Goal: Task Accomplishment & Management: Complete application form

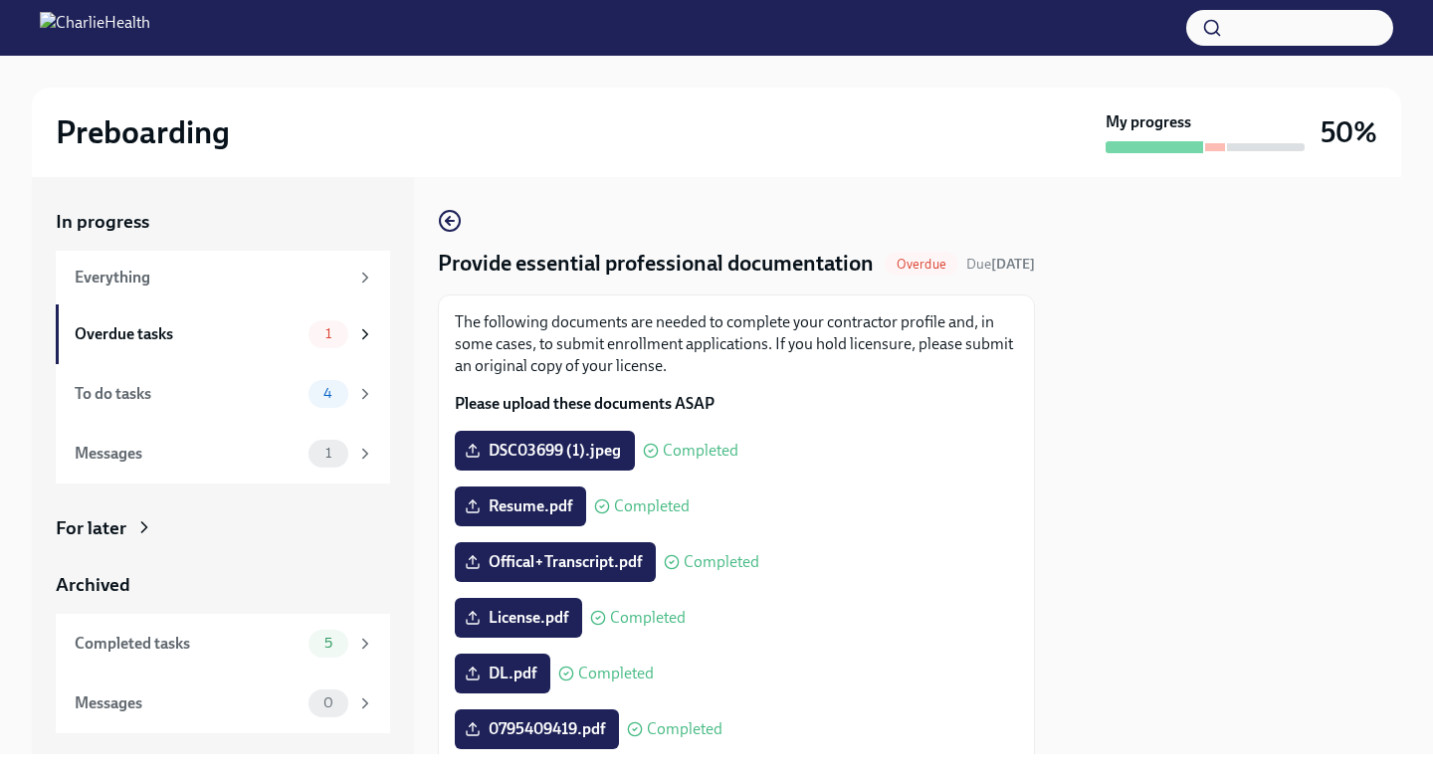
scroll to position [340, 0]
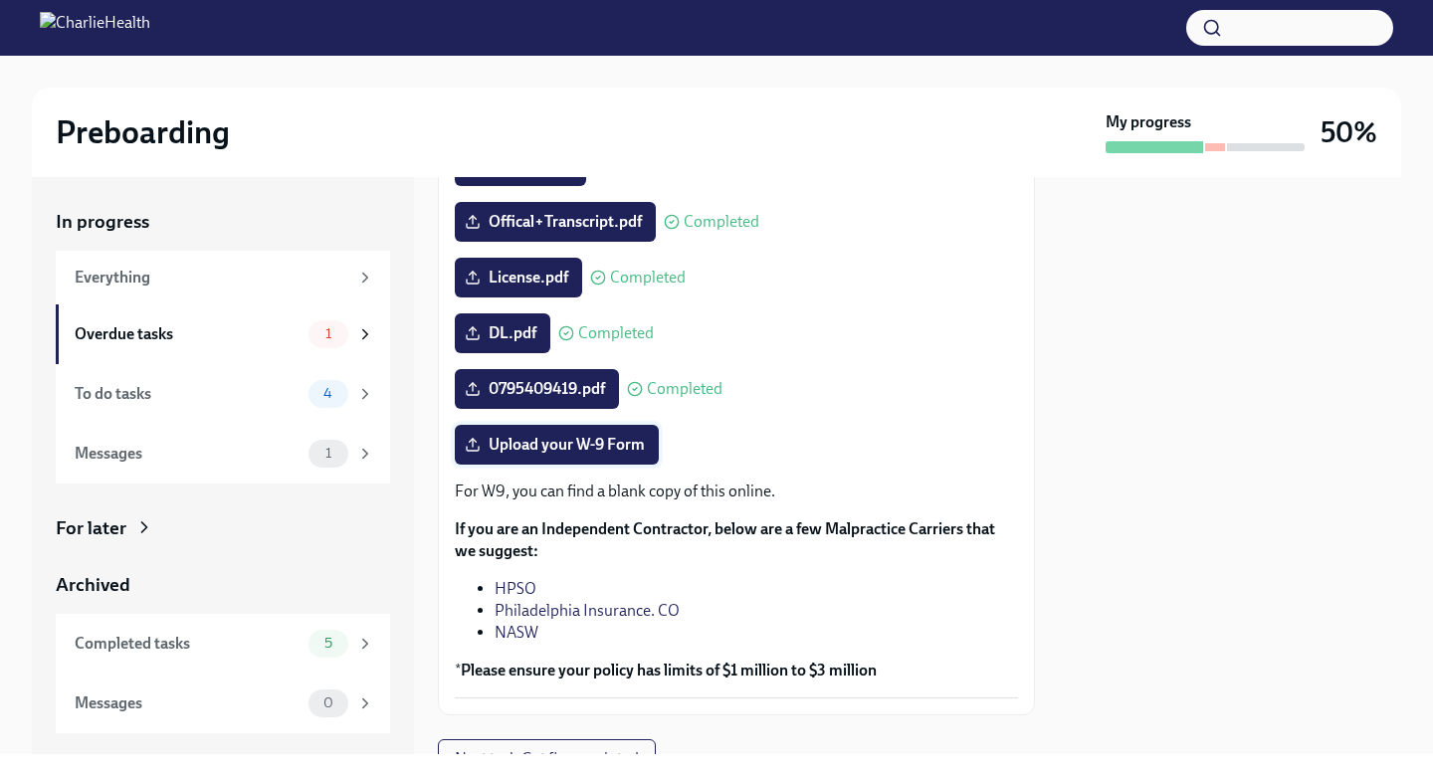
click at [576, 455] on span "Upload your W-9 Form" at bounding box center [557, 445] width 176 height 20
click at [0, 0] on input "Upload your W-9 Form" at bounding box center [0, 0] width 0 height 0
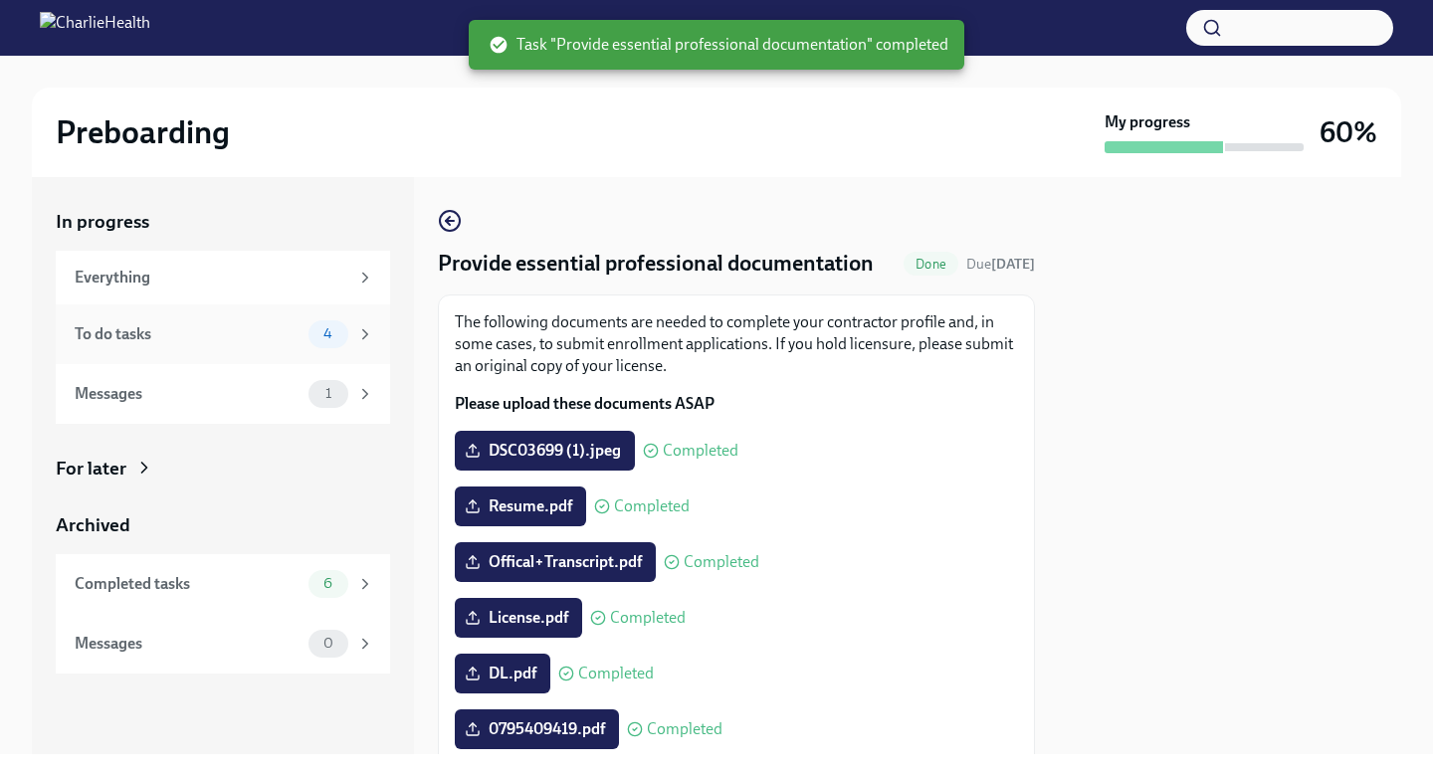
click at [229, 399] on div "Messages" at bounding box center [188, 394] width 226 height 22
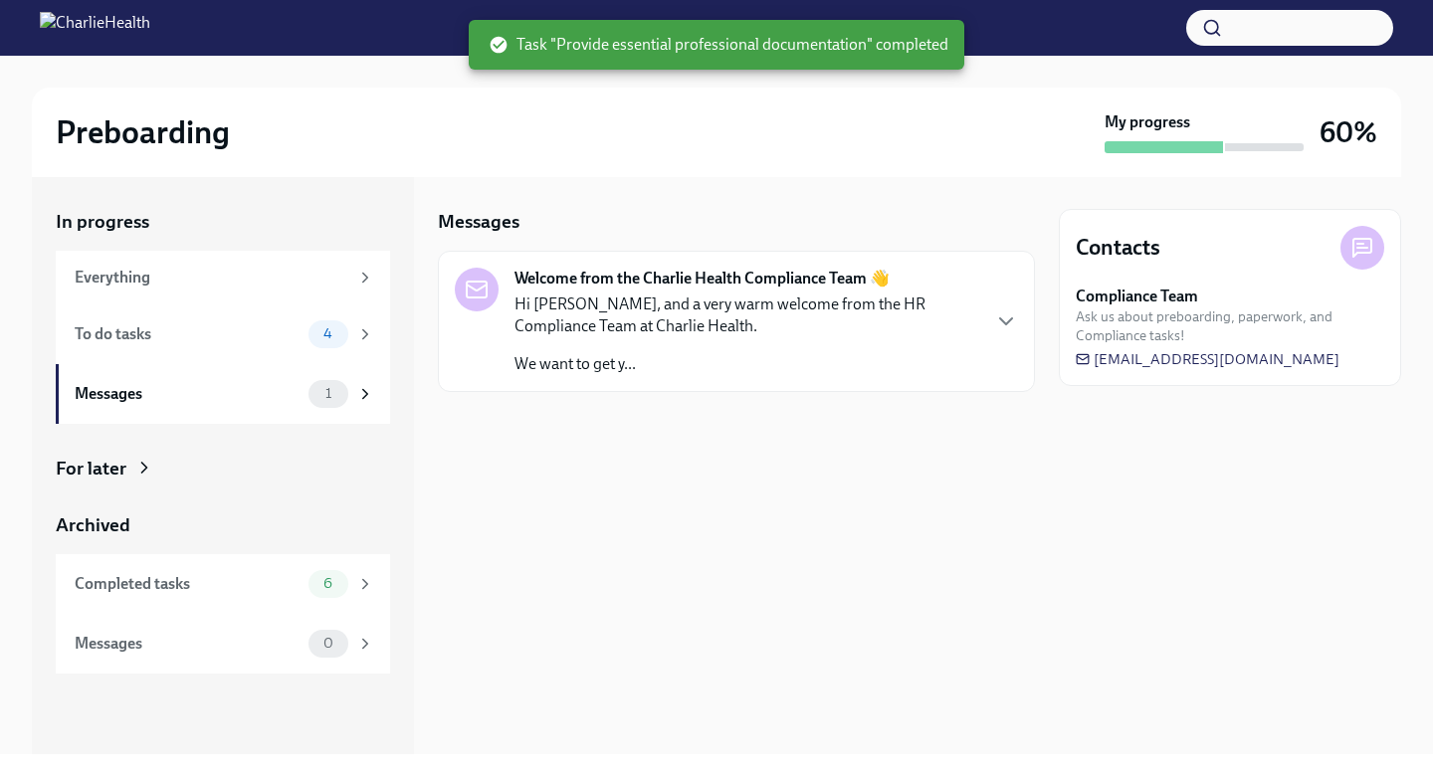
click at [229, 399] on div "Messages" at bounding box center [188, 394] width 226 height 22
click at [227, 350] on div "To do tasks 4" at bounding box center [223, 335] width 334 height 60
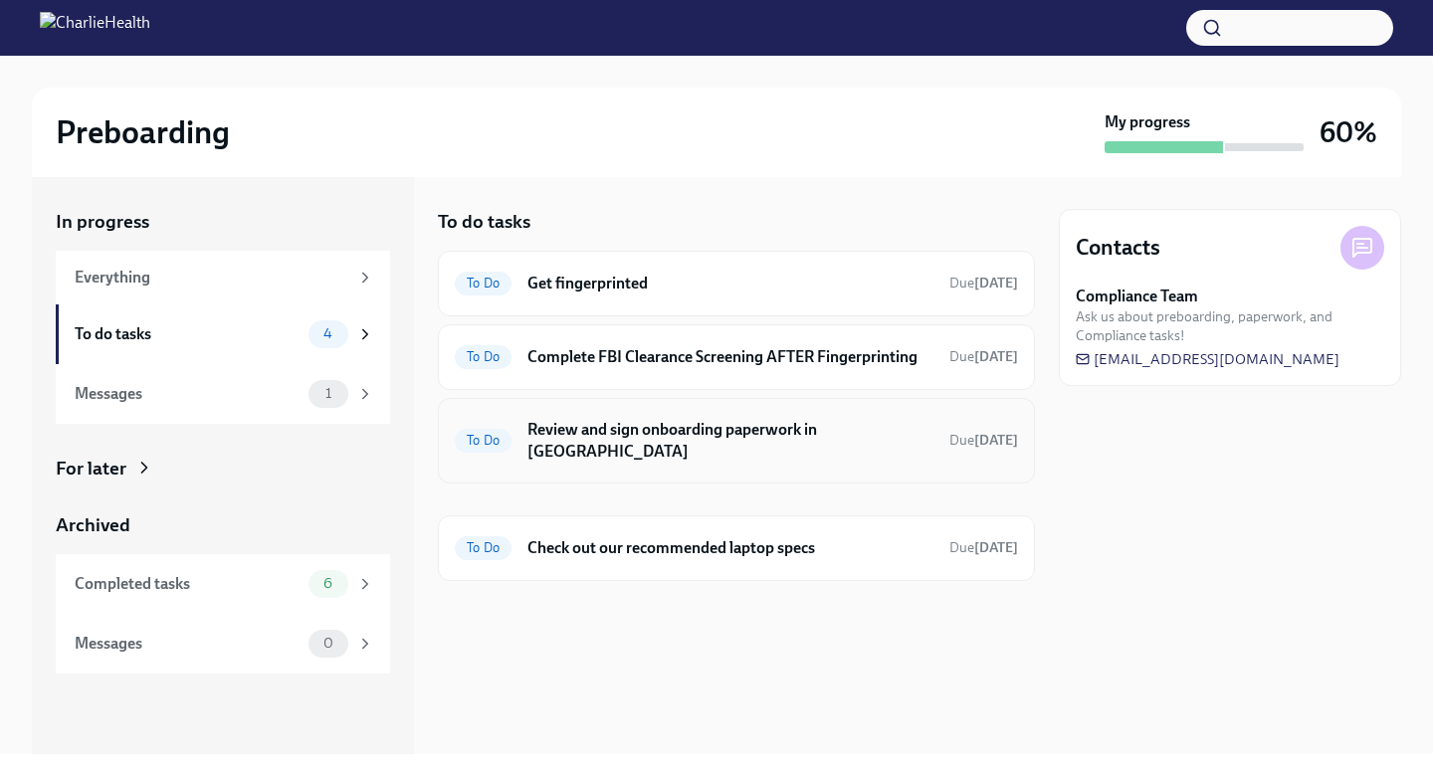
click at [643, 459] on h6 "Review and sign onboarding paperwork in UKG" at bounding box center [730, 441] width 406 height 44
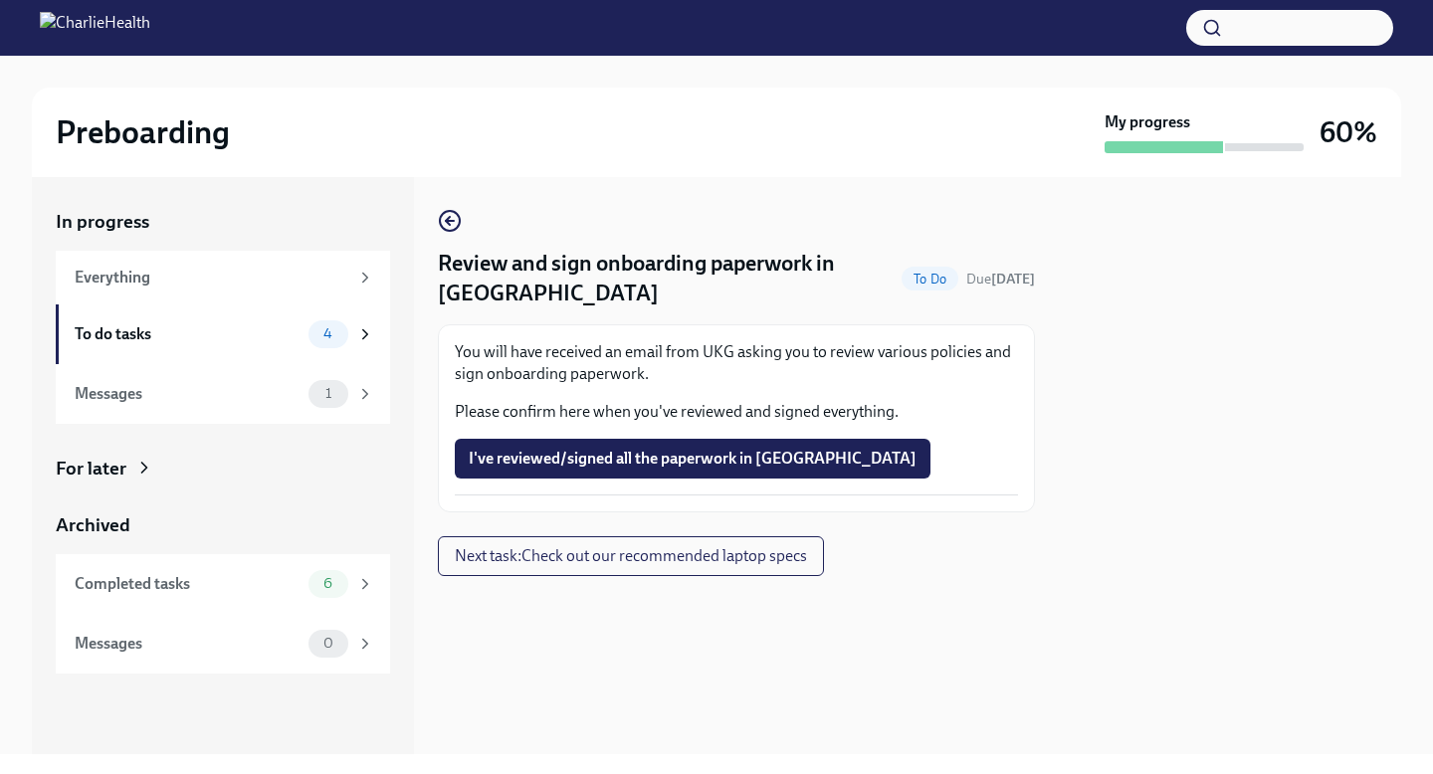
click at [635, 421] on p "Please confirm here when you've reviewed and signed everything." at bounding box center [736, 412] width 563 height 22
click at [661, 461] on span "I've reviewed/signed all the paperwork in UKG" at bounding box center [693, 459] width 448 height 20
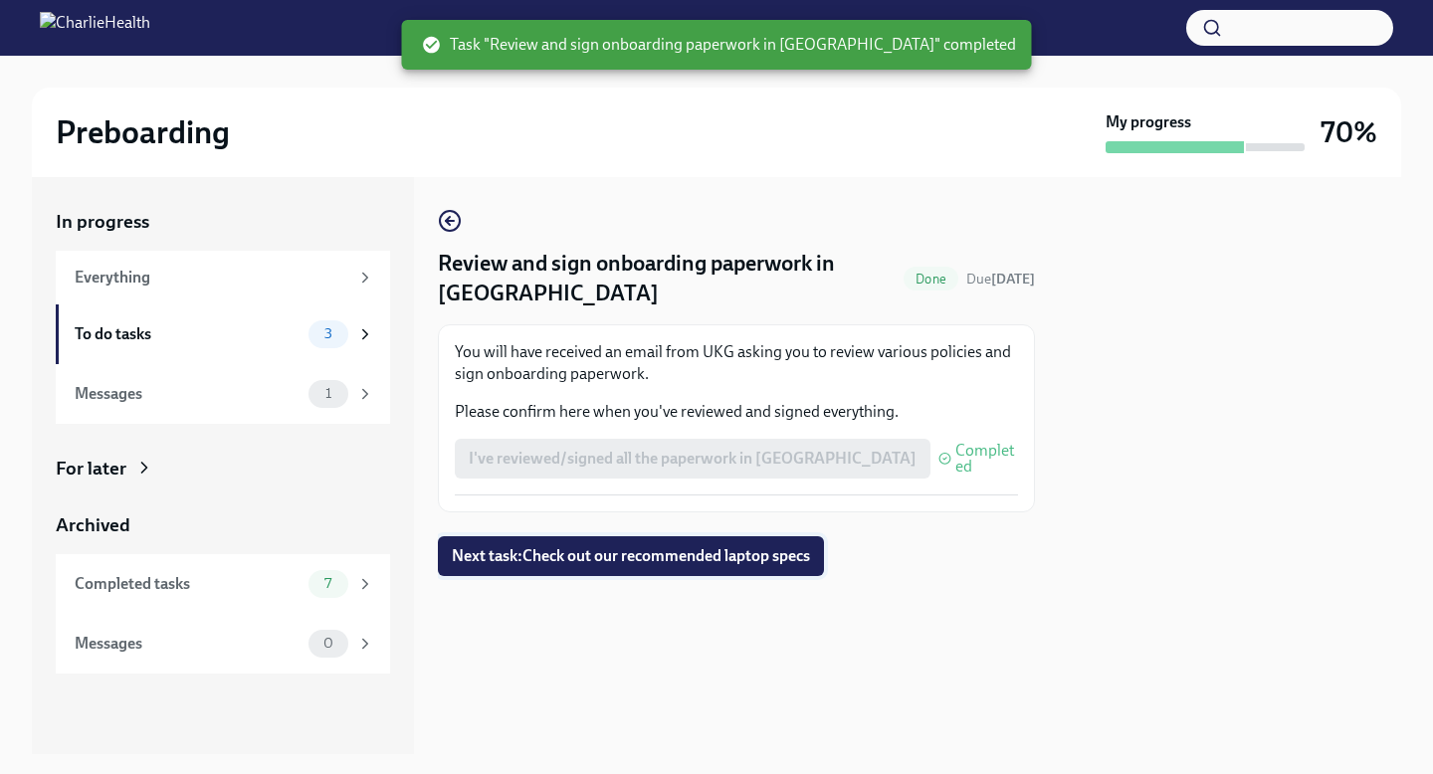
click at [652, 558] on span "Next task : Check out our recommended laptop specs" at bounding box center [631, 556] width 358 height 20
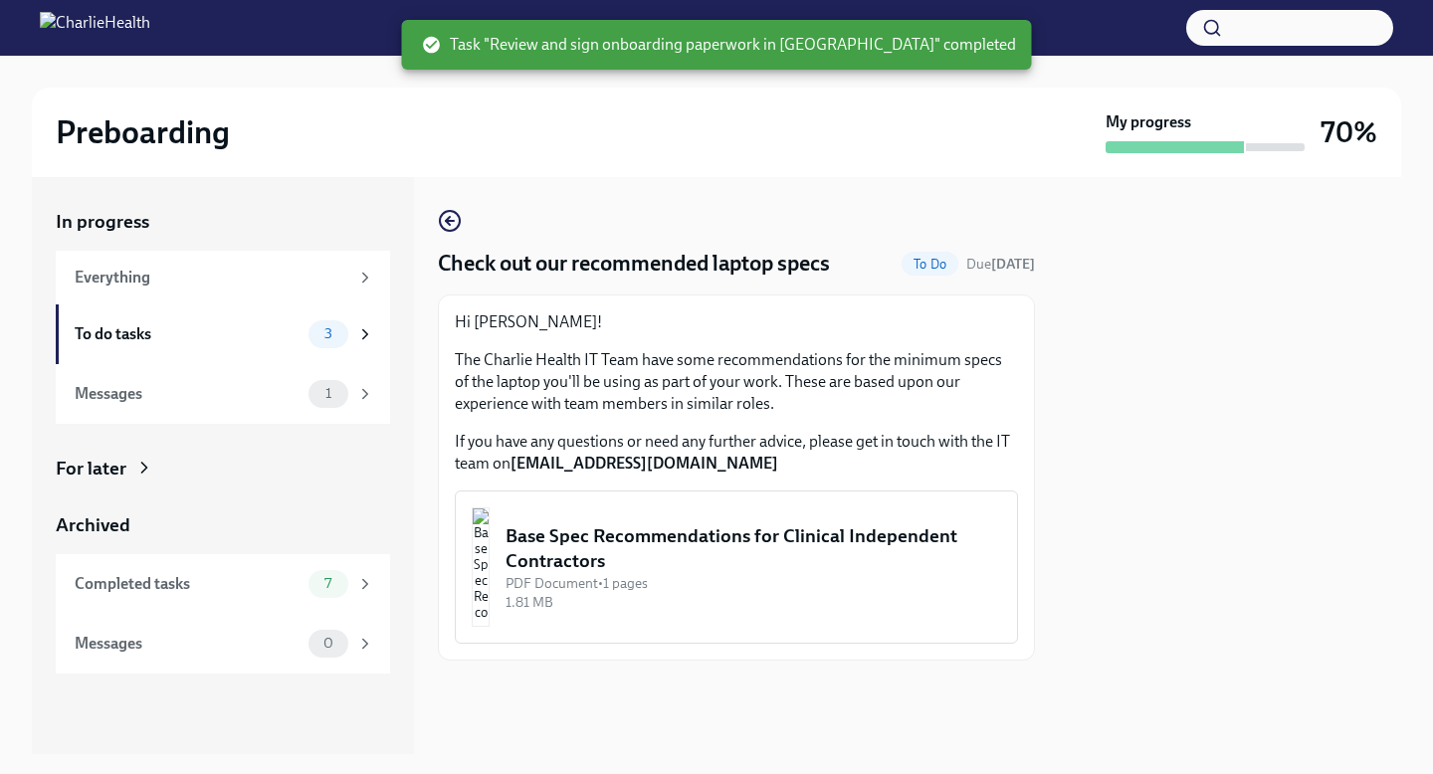
click at [658, 560] on div "Base Spec Recommendations for Clinical Independent Contractors" at bounding box center [754, 549] width 496 height 51
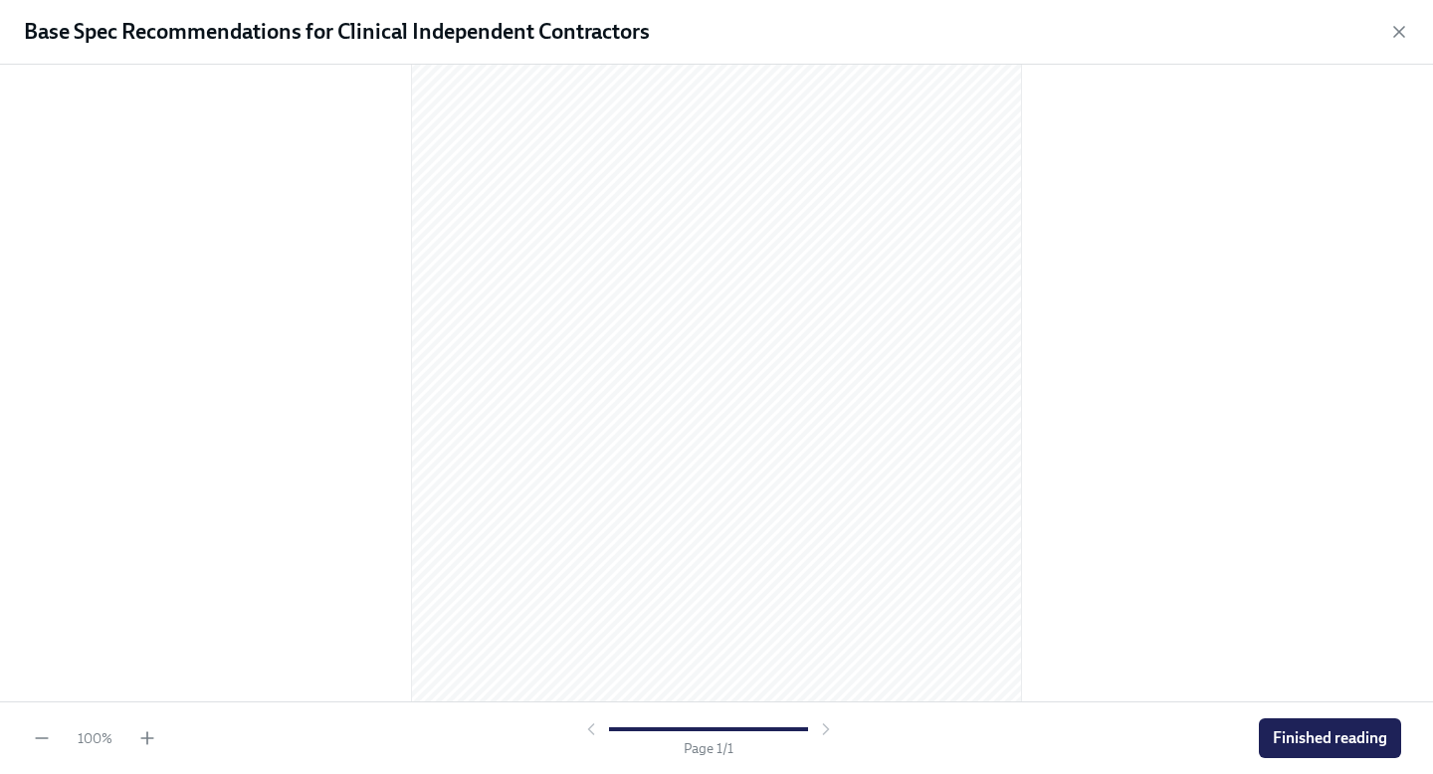
scroll to position [185, 0]
click at [1321, 740] on span "Finished reading" at bounding box center [1330, 739] width 114 height 20
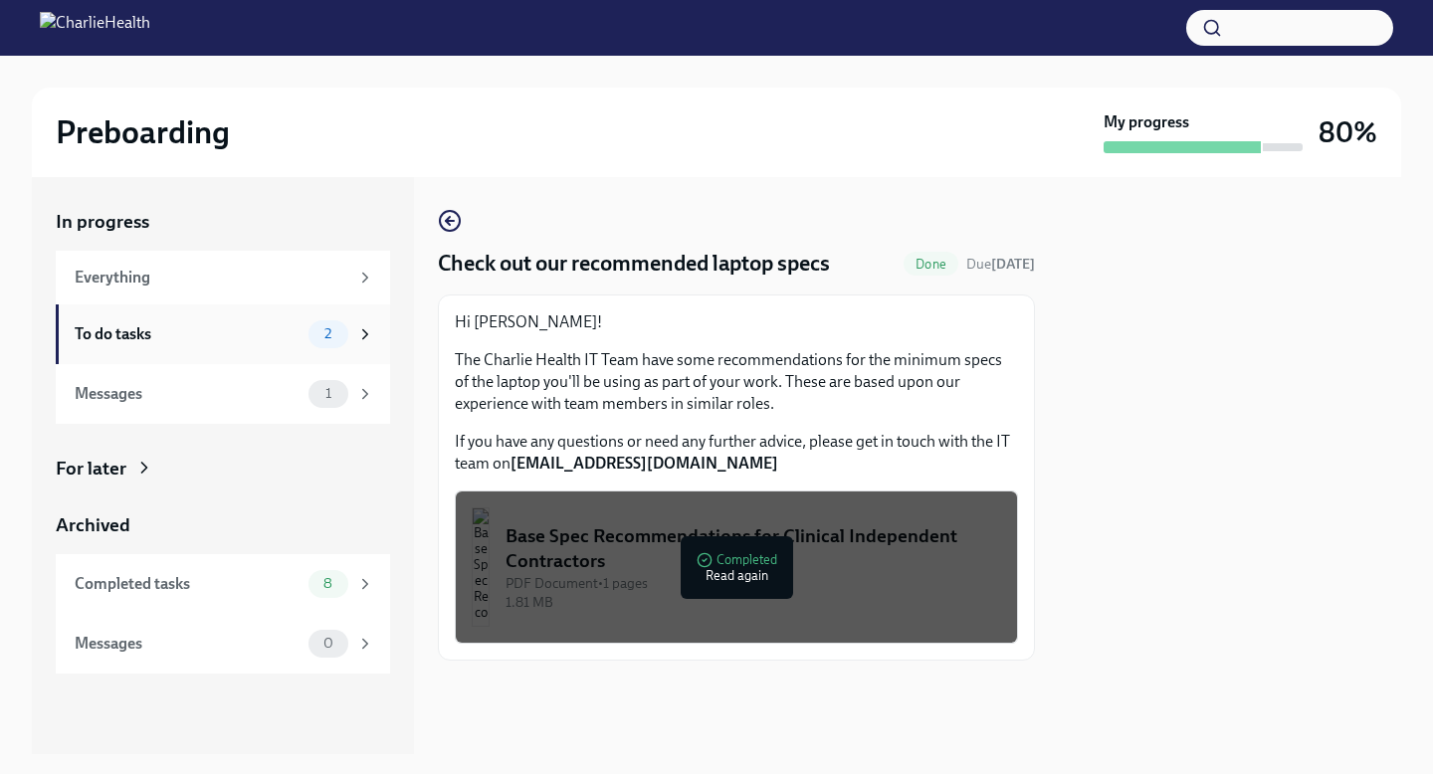
click at [354, 338] on div "2" at bounding box center [342, 334] width 66 height 28
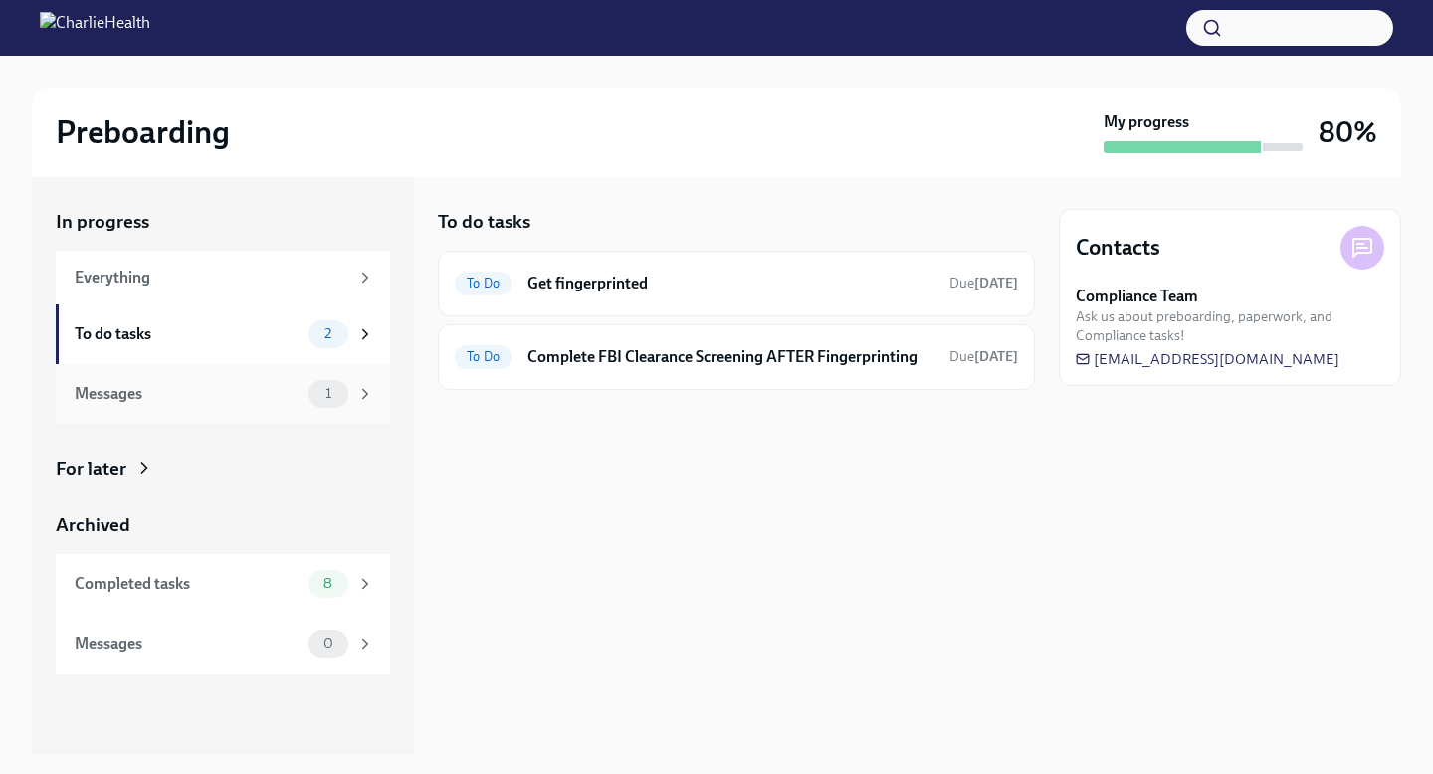
click at [252, 410] on div "Messages 1" at bounding box center [223, 394] width 334 height 60
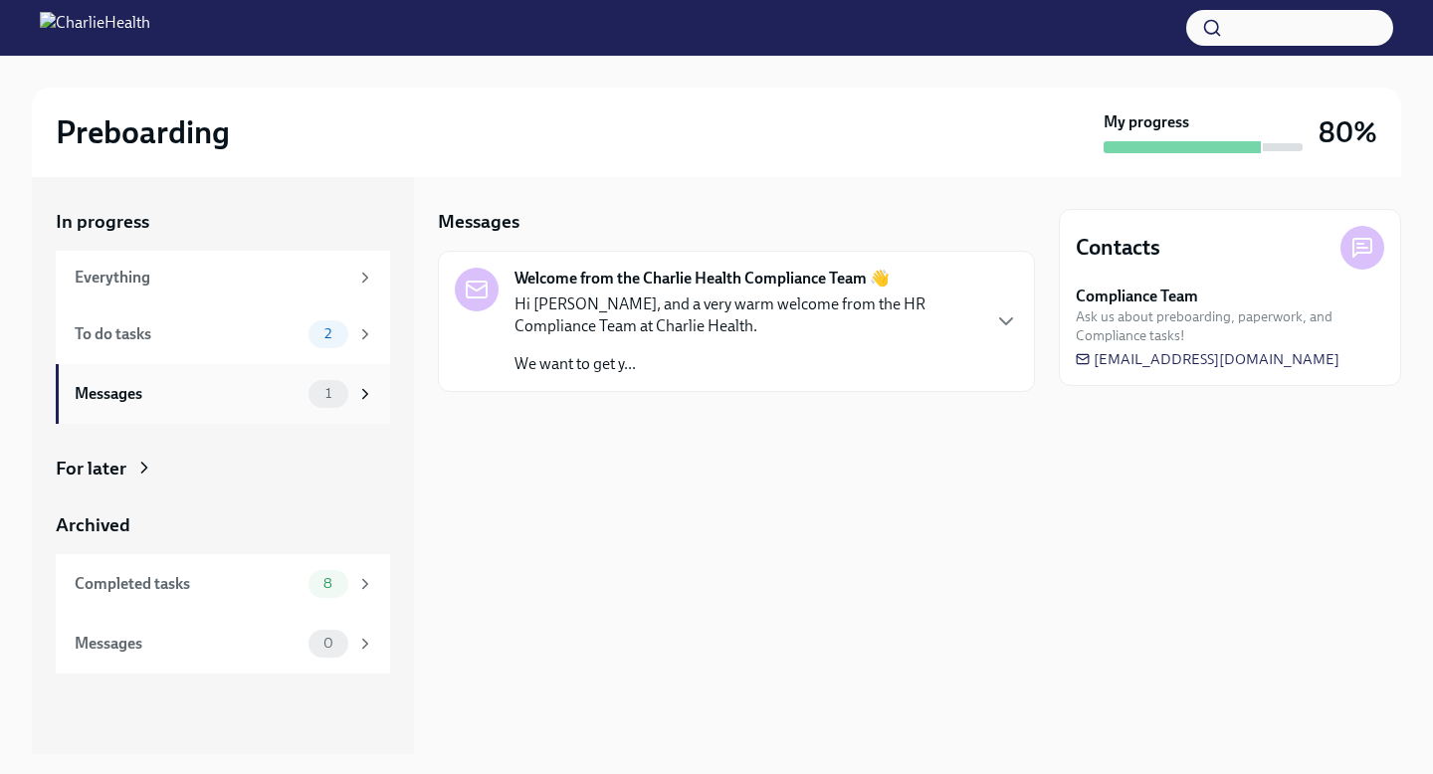
click at [252, 410] on div "Messages 1" at bounding box center [223, 394] width 334 height 60
click at [640, 335] on p "Hi Harelle, and a very warm welcome from the HR Compliance Team at Charlie Heal…" at bounding box center [747, 316] width 464 height 44
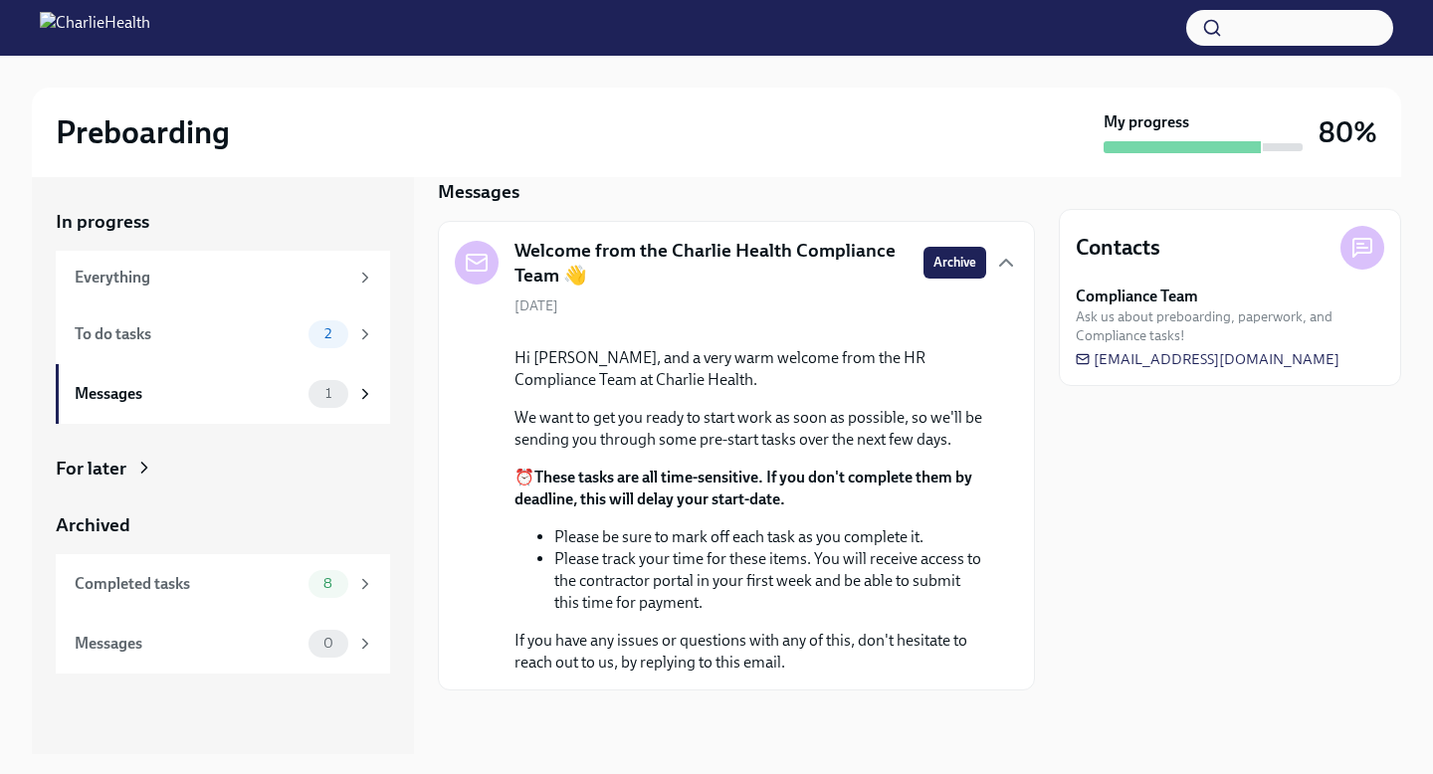
scroll to position [165, 0]
